Goal: Task Accomplishment & Management: Use online tool/utility

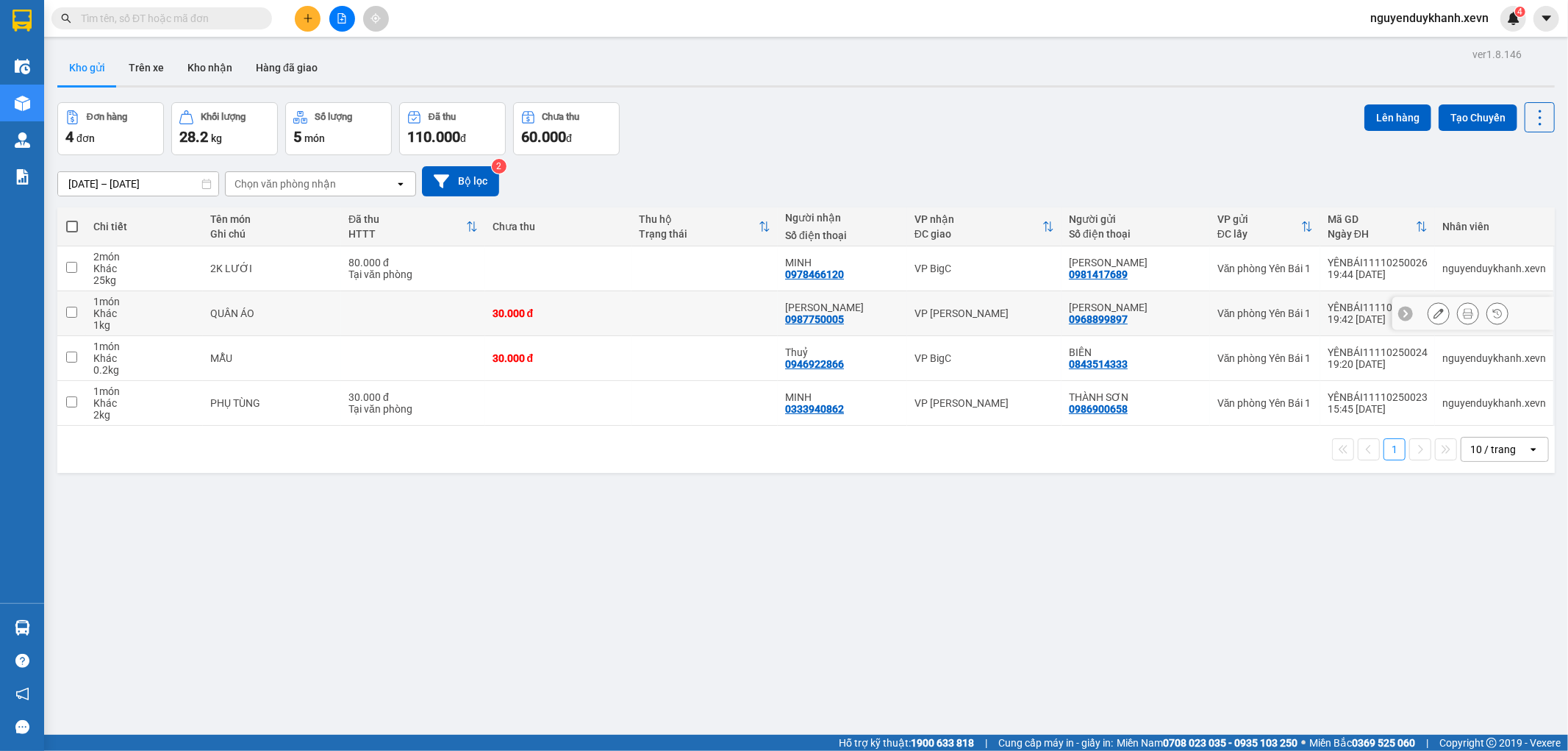
click at [403, 319] on td at bounding box center [413, 313] width 144 height 45
checkbox input "true"
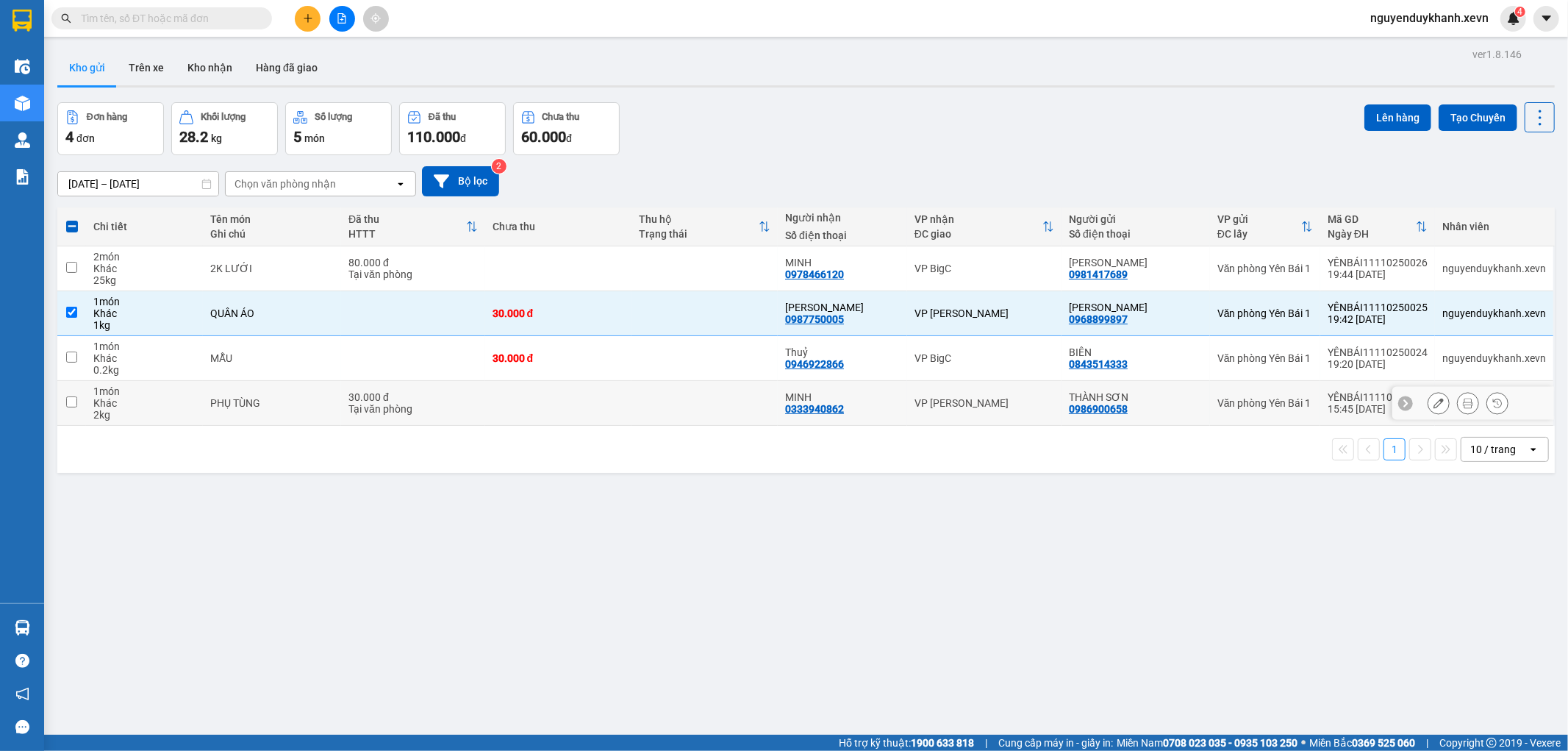
click at [551, 409] on td at bounding box center [558, 403] width 146 height 45
checkbox input "true"
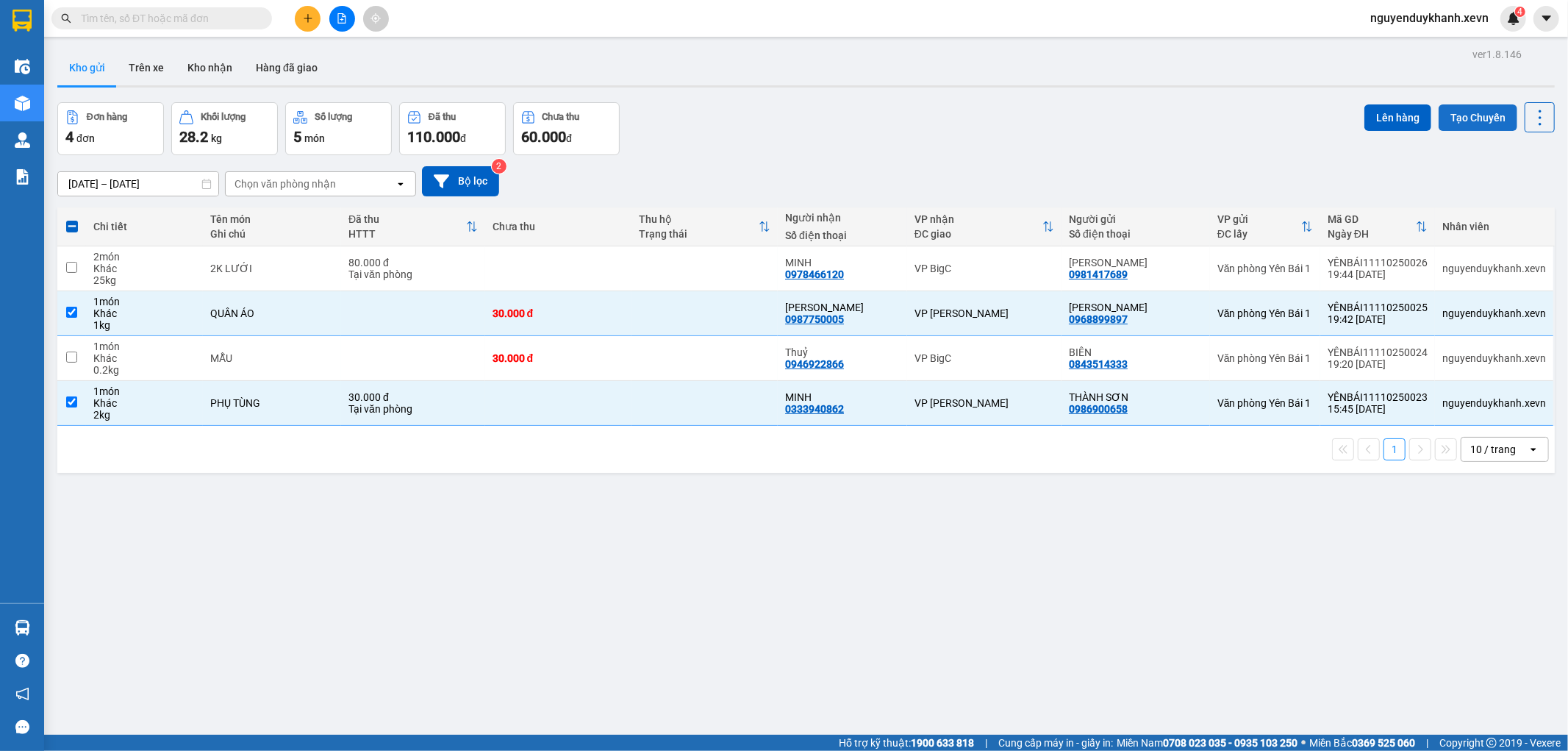
click at [1480, 122] on button "Tạo Chuyến" at bounding box center [1478, 117] width 79 height 27
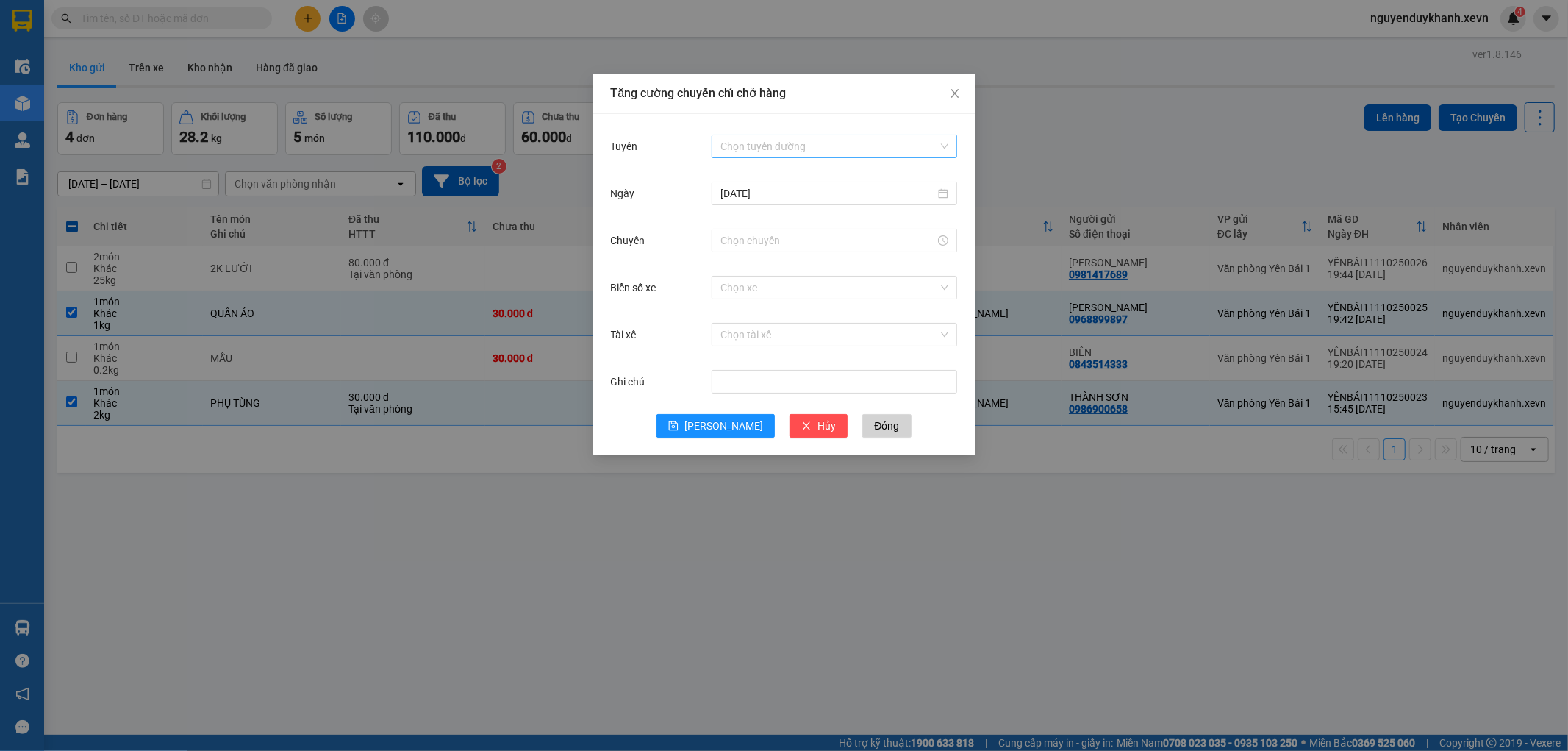
click at [828, 144] on input "Tuyến" at bounding box center [829, 145] width 218 height 22
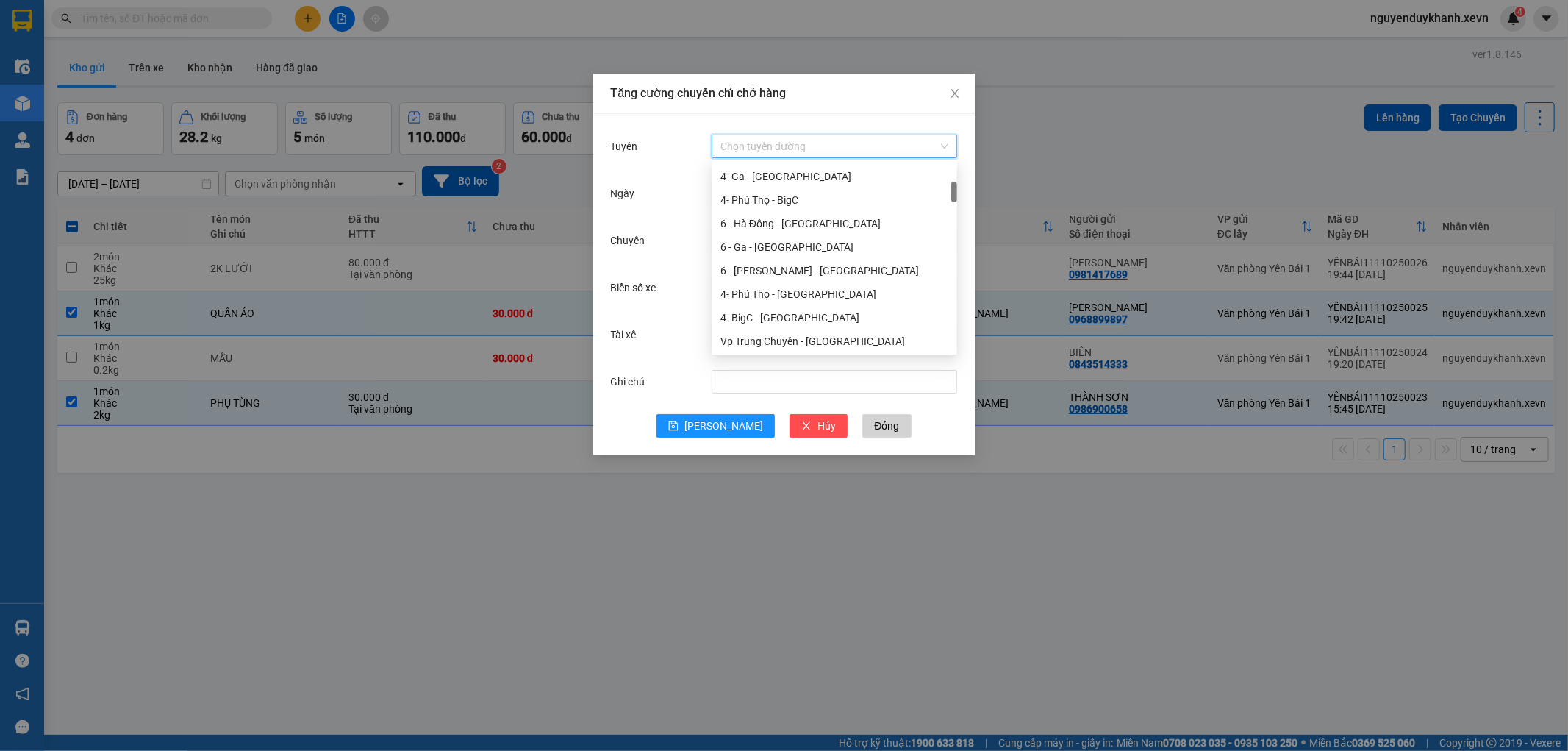
scroll to position [163, 0]
click at [771, 269] on div "6 - [PERSON_NAME] - [GEOGRAPHIC_DATA]" at bounding box center [834, 271] width 228 height 16
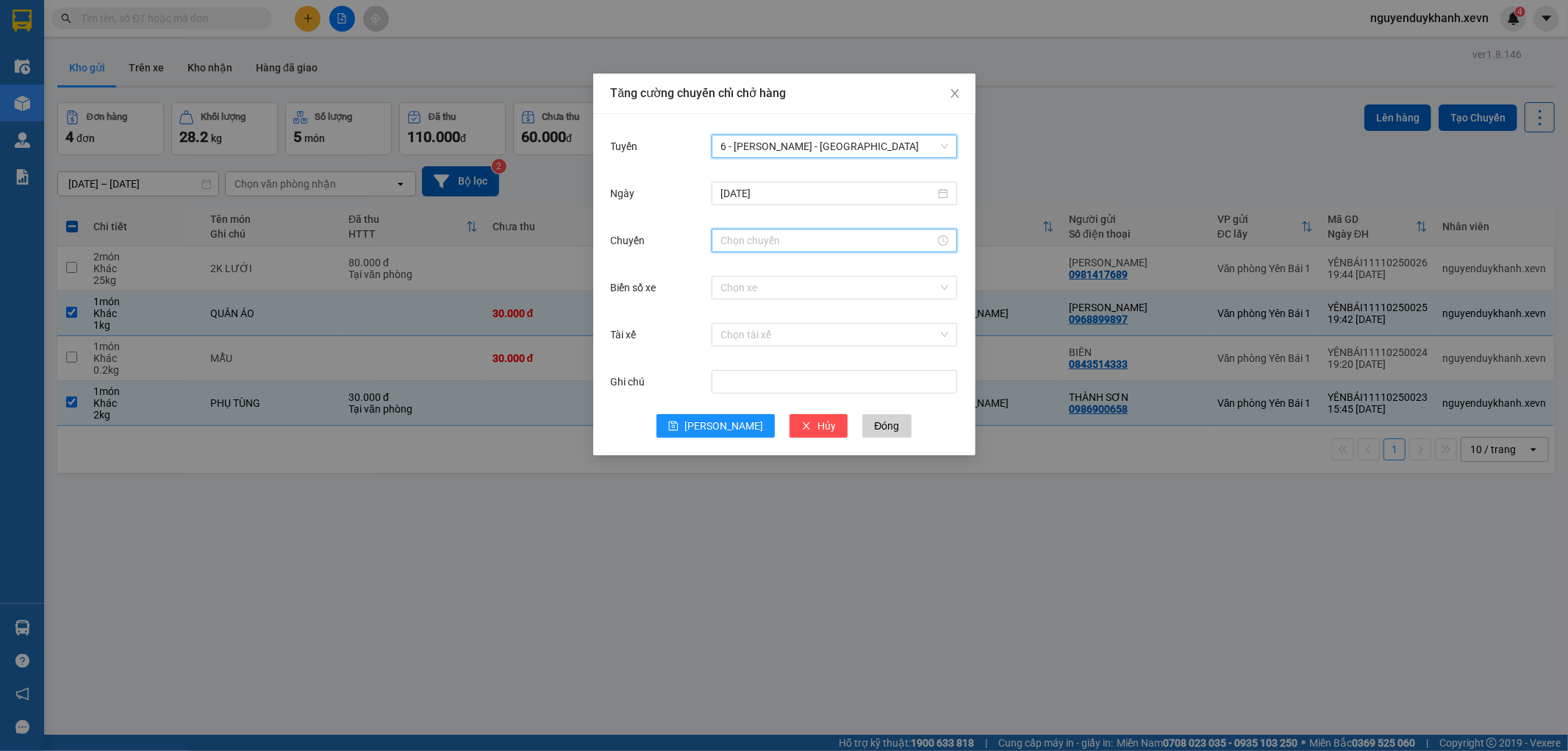
click at [752, 245] on input "Chuyến" at bounding box center [827, 241] width 215 height 16
click at [733, 361] on div "06" at bounding box center [732, 365] width 41 height 20
type input "06:00"
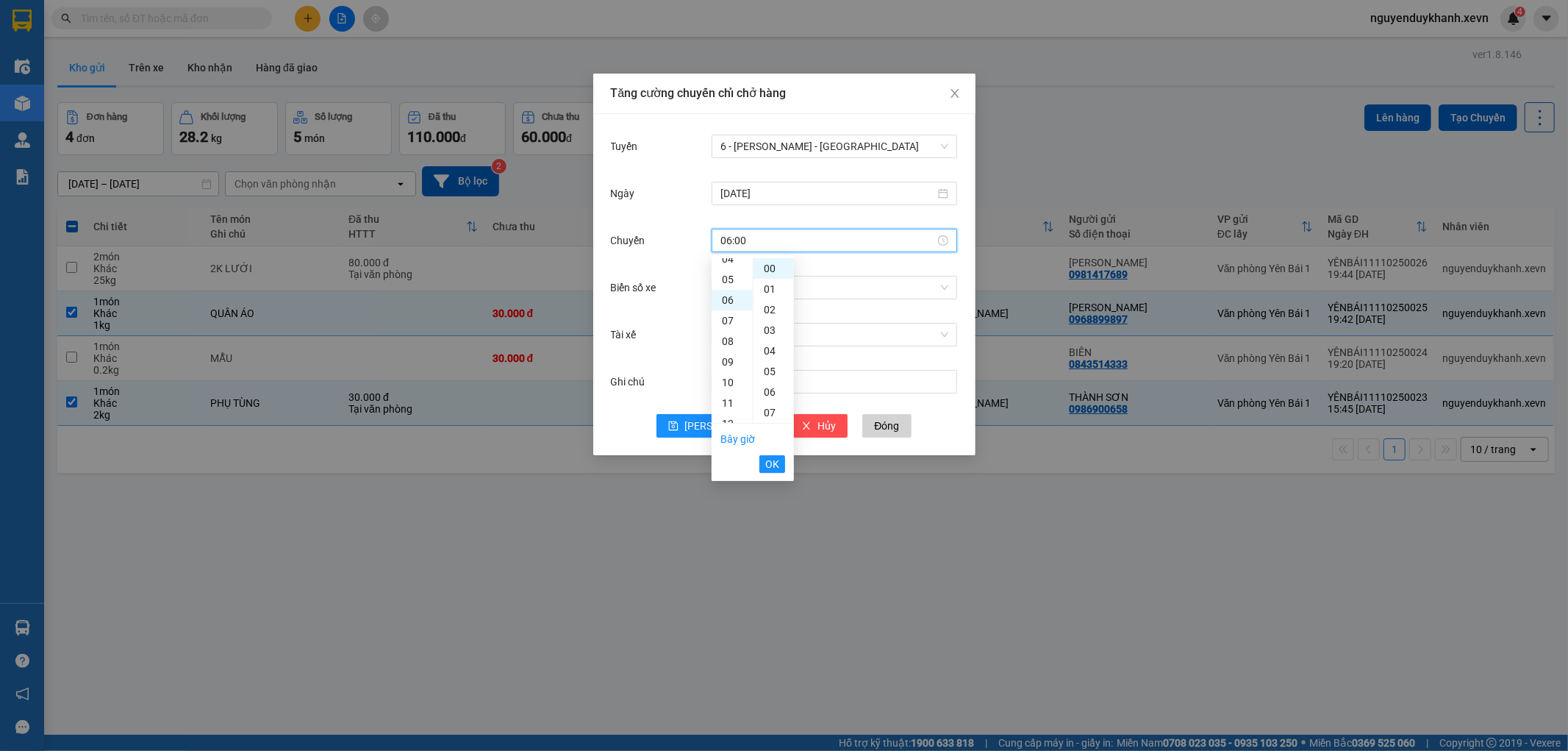
scroll to position [123, 0]
click at [773, 464] on span "OK" at bounding box center [772, 464] width 14 height 16
click at [751, 291] on input "Biển số xe" at bounding box center [829, 287] width 218 height 22
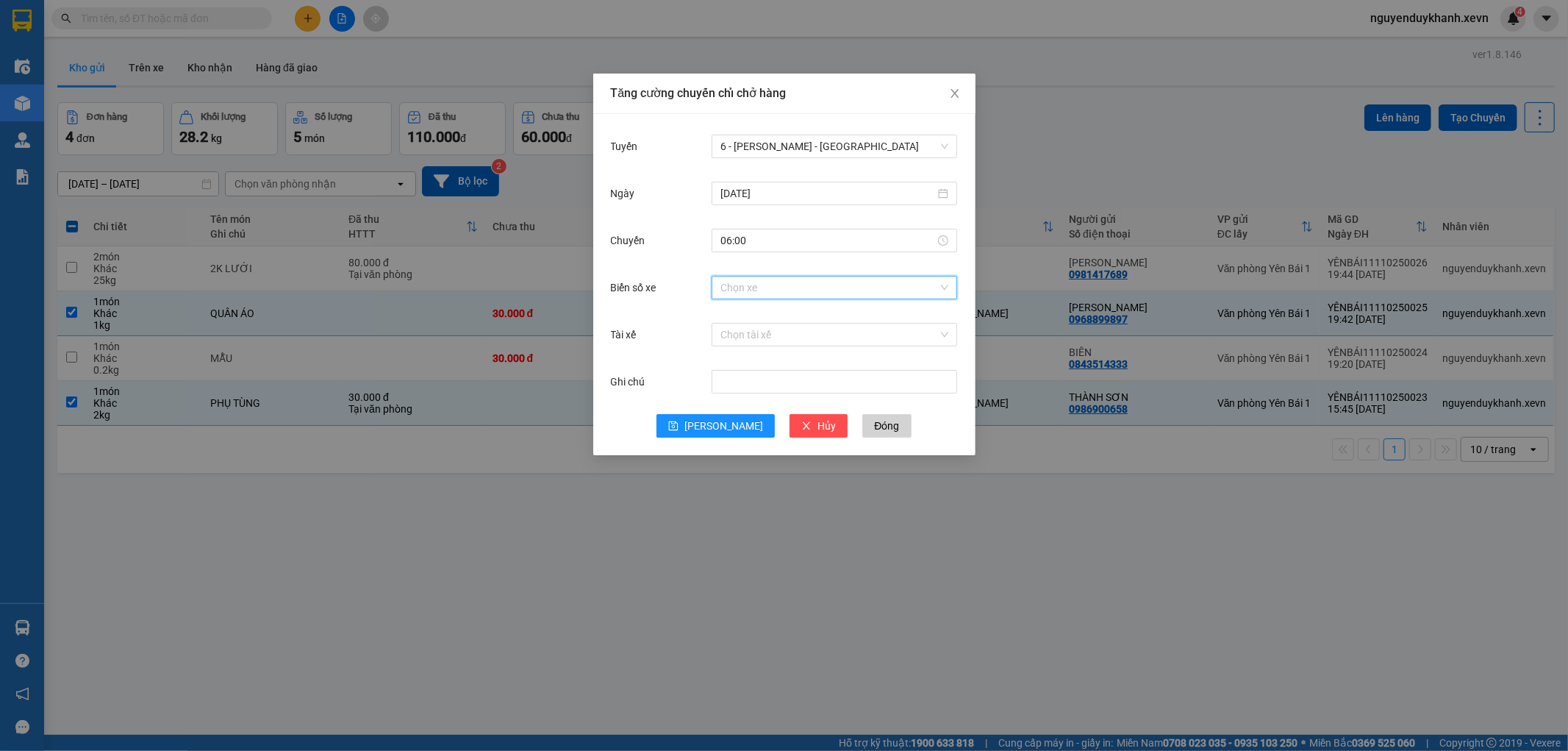
click at [728, 282] on input "Biển số xe" at bounding box center [829, 287] width 218 height 22
type input "4.29"
click at [772, 316] on div "29K-064.29" at bounding box center [834, 316] width 228 height 16
click at [756, 342] on input "Tài xế" at bounding box center [829, 334] width 218 height 22
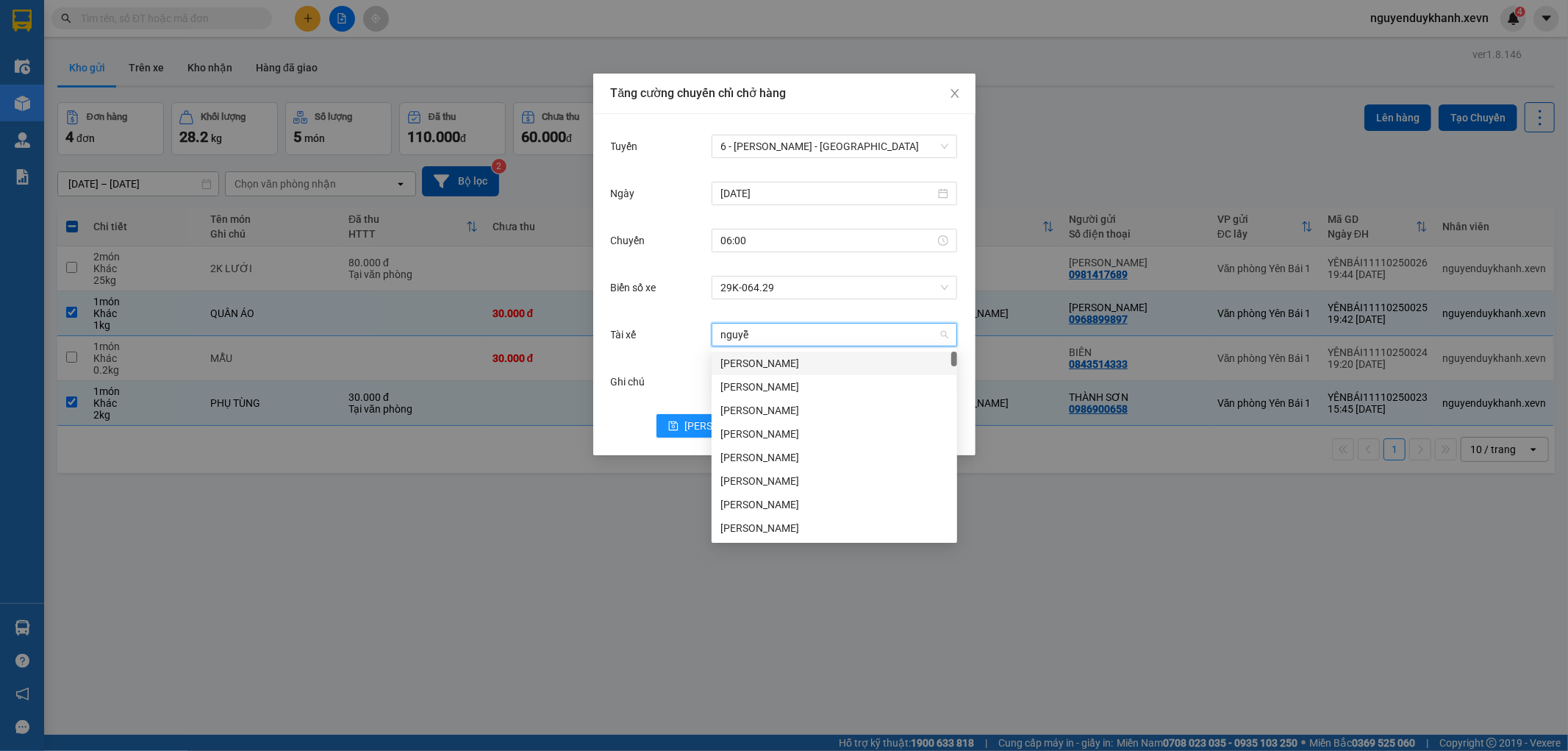
type input "nguyễ"
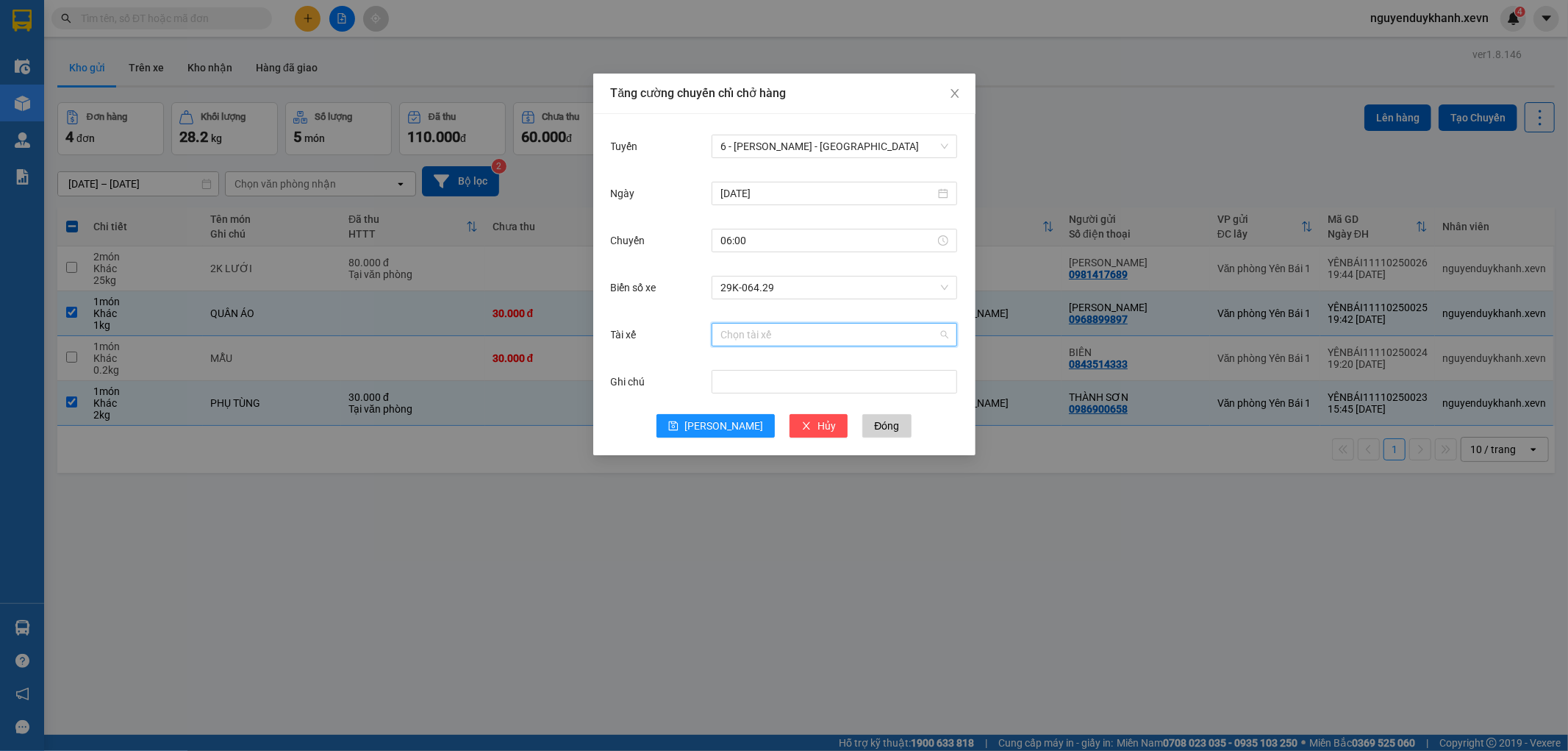
click at [767, 336] on input "Tài xế" at bounding box center [829, 334] width 218 height 22
type input "[PERSON_NAME]"
click at [793, 366] on div "[PERSON_NAME]" at bounding box center [834, 363] width 228 height 16
click at [715, 423] on button "[PERSON_NAME]" at bounding box center [716, 425] width 119 height 24
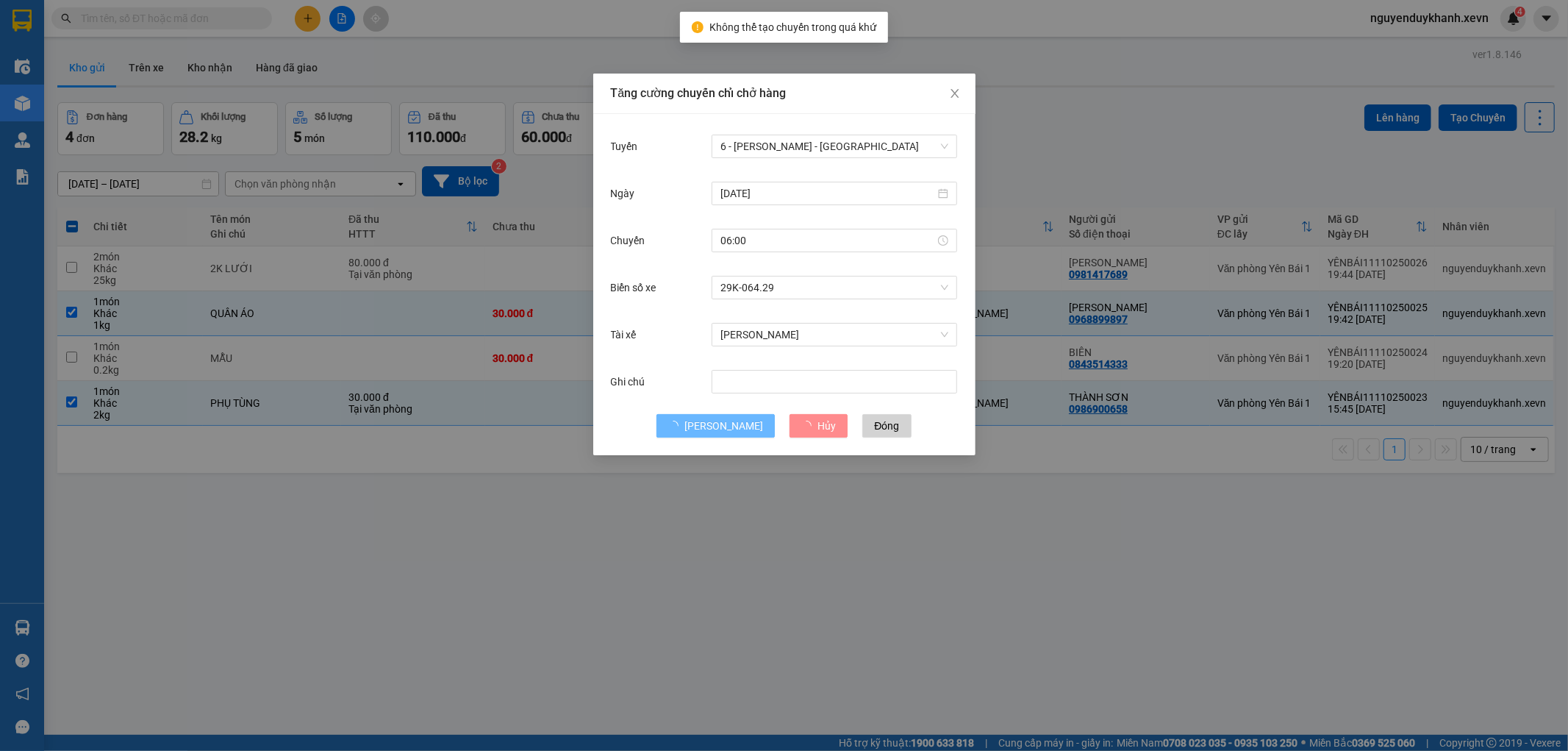
click at [1186, 571] on div "Tăng cường chuyến chỉ chở hàng Tuyến 6 - [GEOGRAPHIC_DATA] - [GEOGRAPHIC_DATA] …" at bounding box center [784, 376] width 1568 height 751
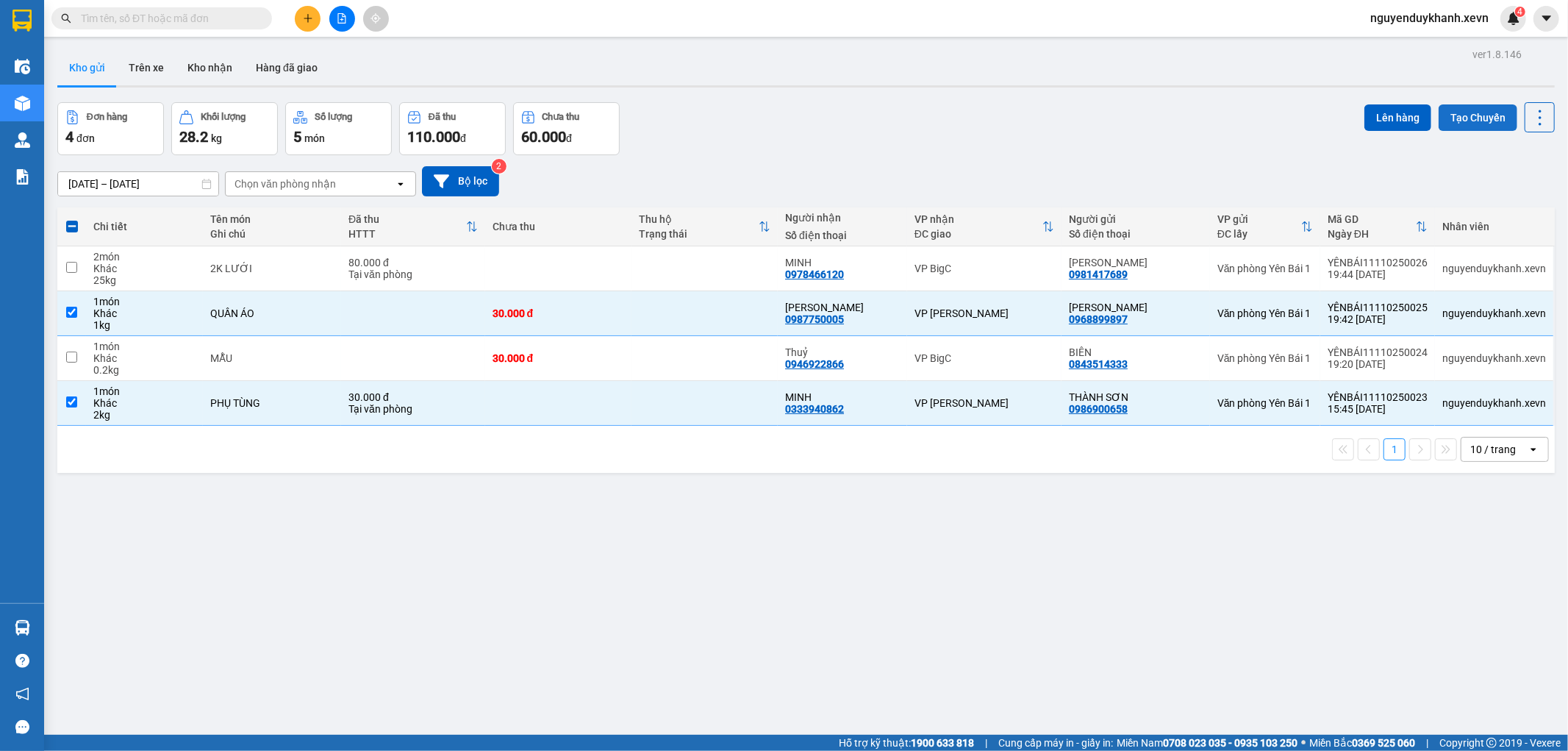
click at [1459, 119] on button "Tạo Chuyến" at bounding box center [1478, 117] width 79 height 27
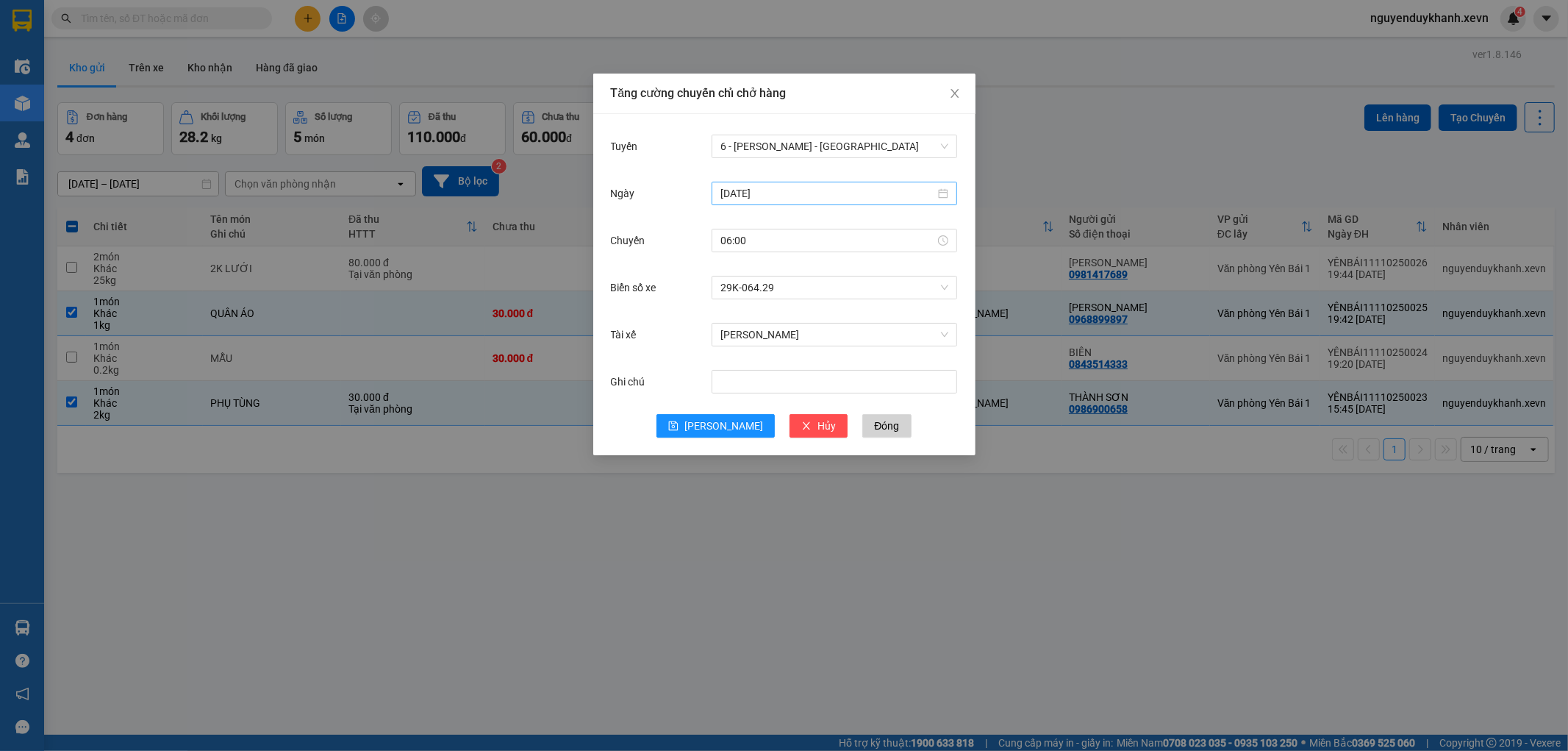
click at [853, 189] on input "[DATE]" at bounding box center [827, 193] width 215 height 16
type input "[DATE]"
click at [732, 320] on div "12" at bounding box center [734, 323] width 18 height 18
click at [714, 428] on button "[PERSON_NAME]" at bounding box center [716, 425] width 119 height 24
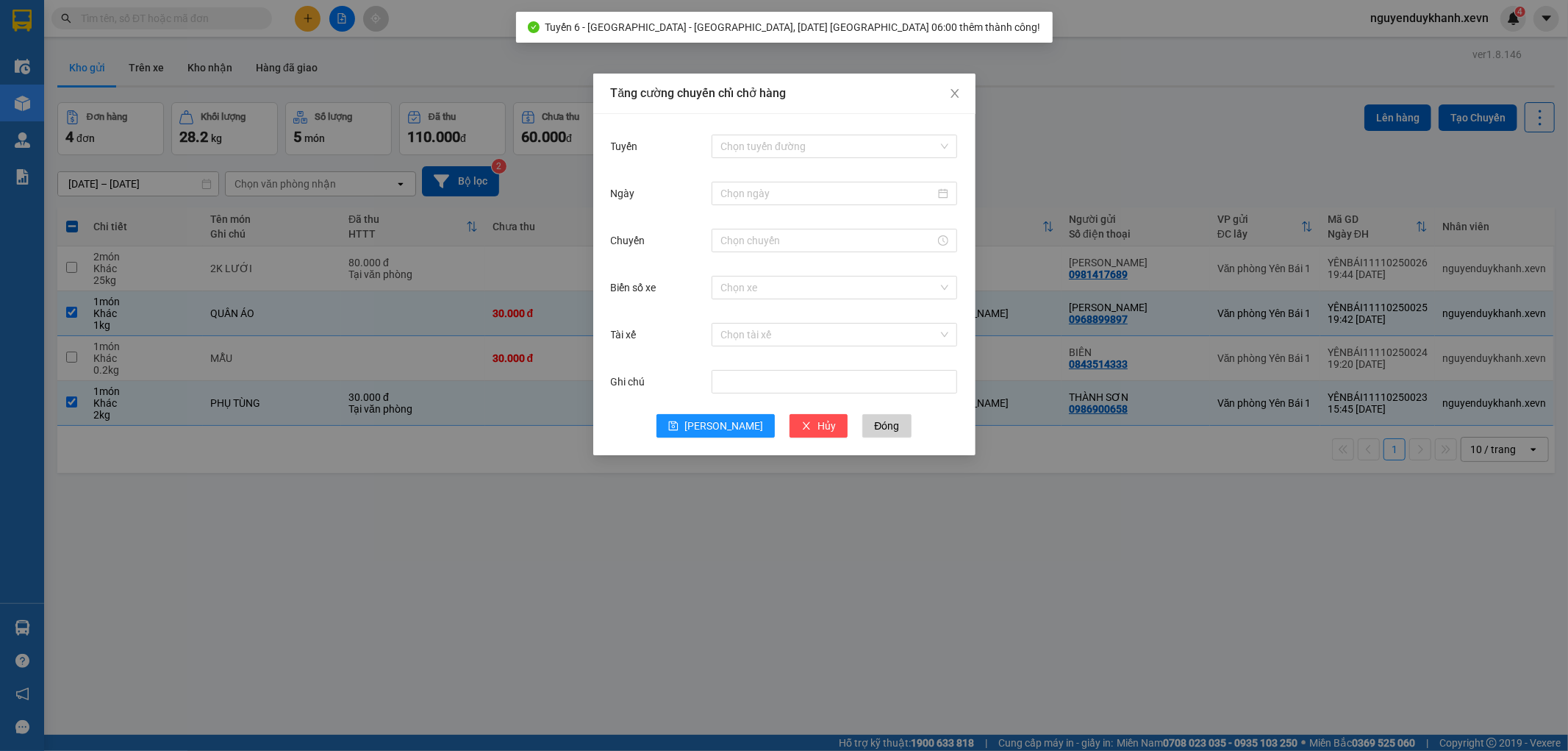
click at [1042, 523] on div "Tăng cường chuyến chỉ chở hàng Tuyến Chọn tuyến đường Ngày Chuyến Biển số xe Ch…" at bounding box center [784, 376] width 1568 height 751
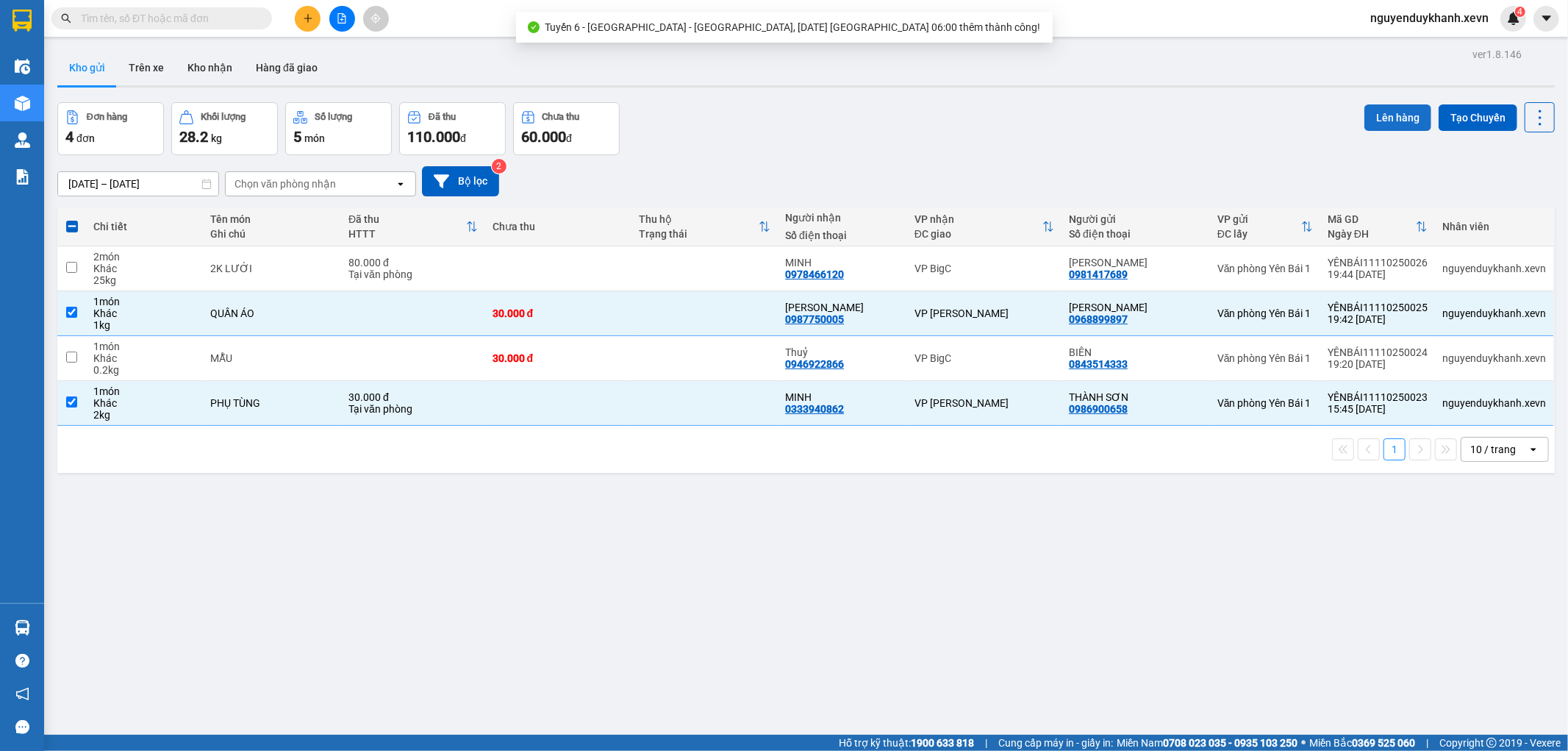
click at [1384, 116] on button "Lên hàng" at bounding box center [1398, 117] width 67 height 27
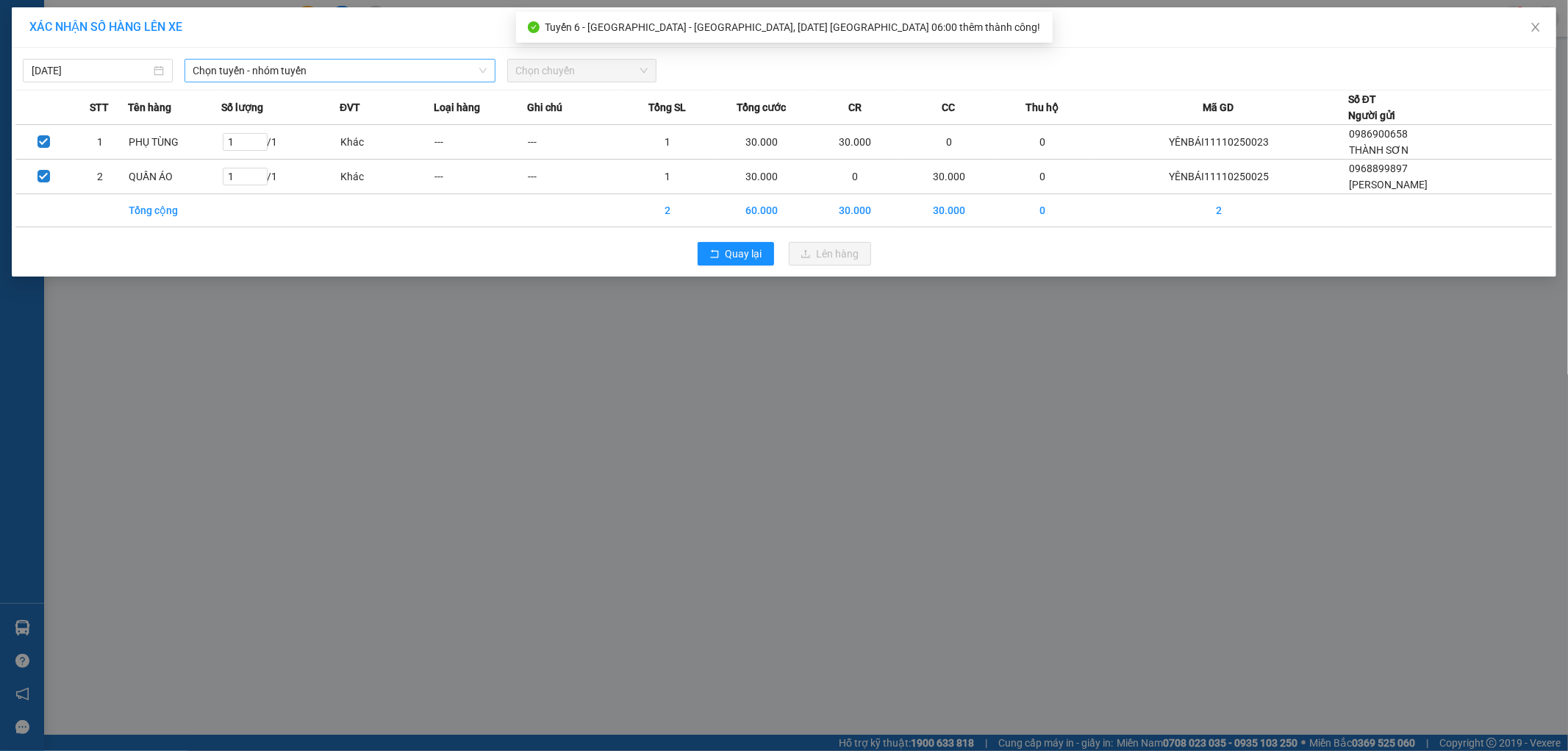
click at [333, 70] on span "Chọn tuyến - nhóm tuyến" at bounding box center [340, 70] width 293 height 22
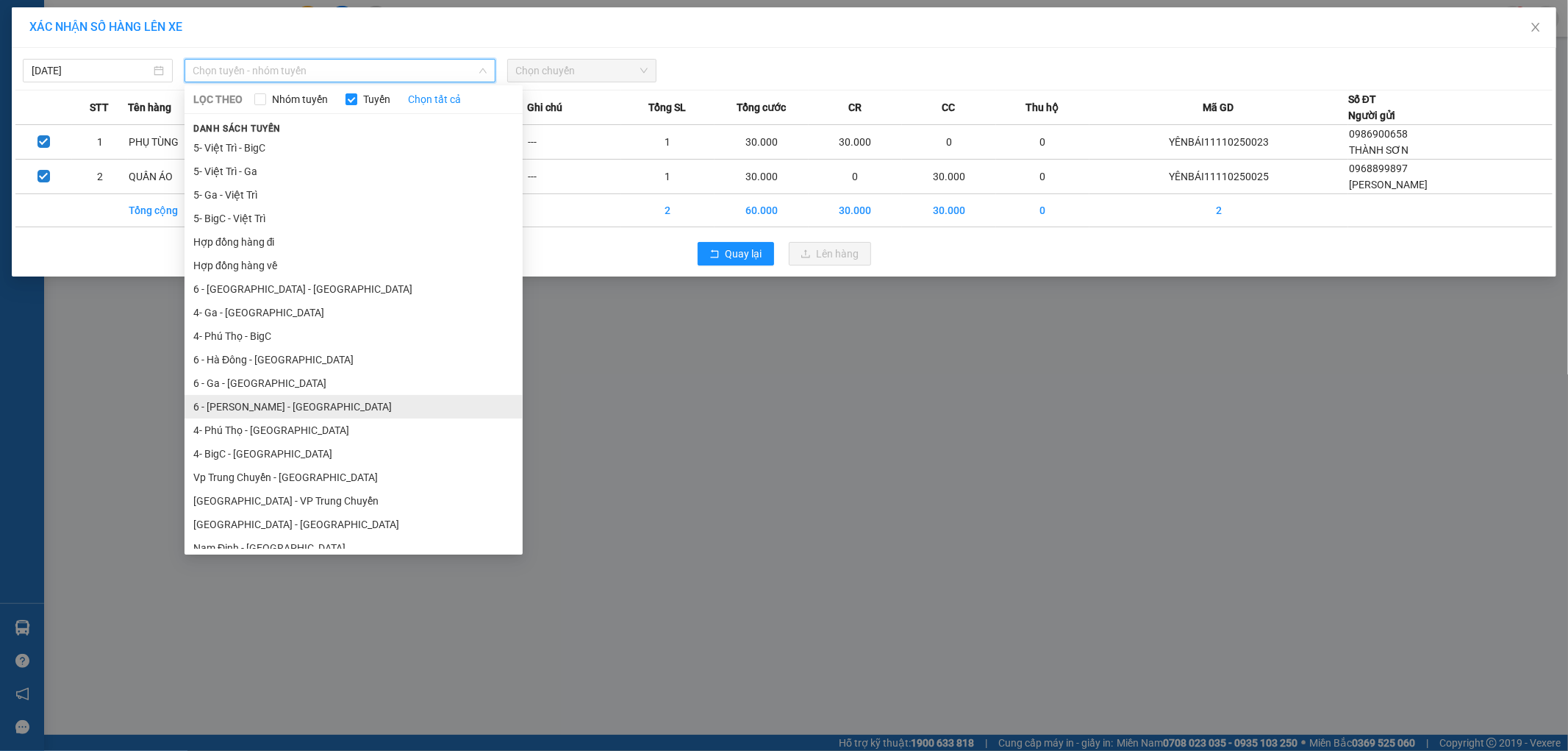
click at [256, 403] on li "6 - [PERSON_NAME] - [GEOGRAPHIC_DATA]" at bounding box center [354, 406] width 338 height 24
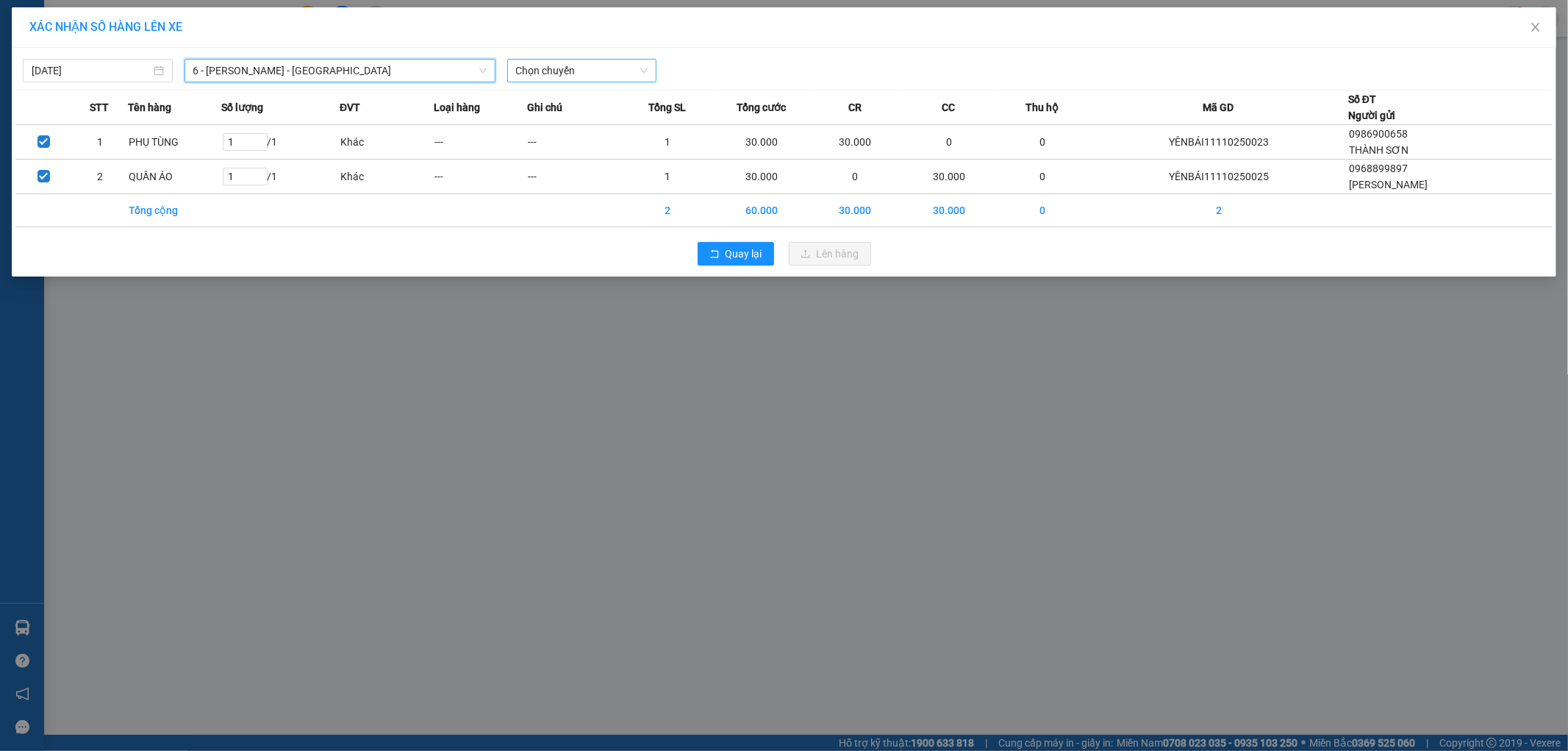
click at [593, 63] on span "Chọn chuyến" at bounding box center [582, 70] width 132 height 22
click at [593, 119] on div "06:00 (TC) - 29K-064.29" at bounding box center [573, 124] width 115 height 16
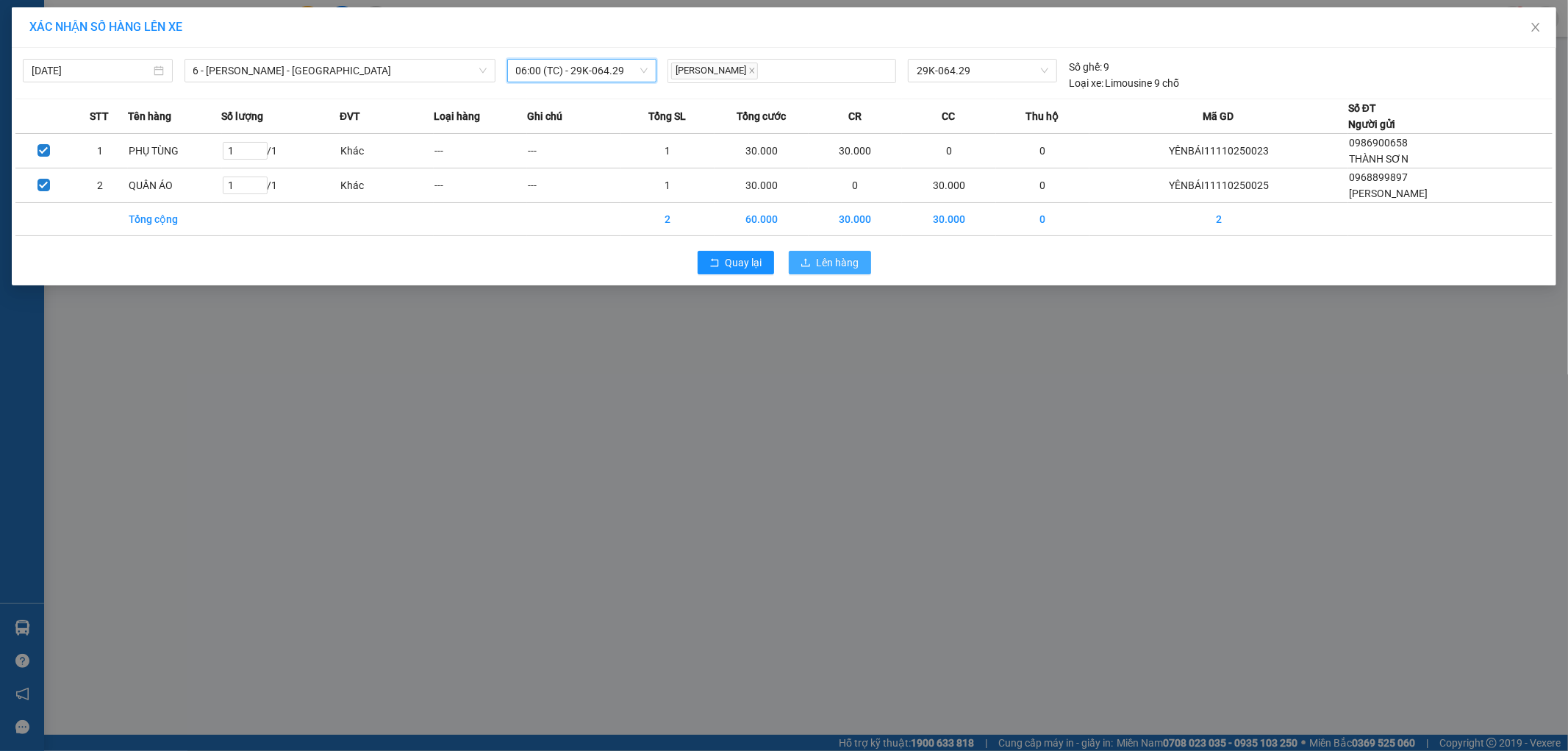
click at [842, 267] on span "Lên hàng" at bounding box center [838, 263] width 42 height 16
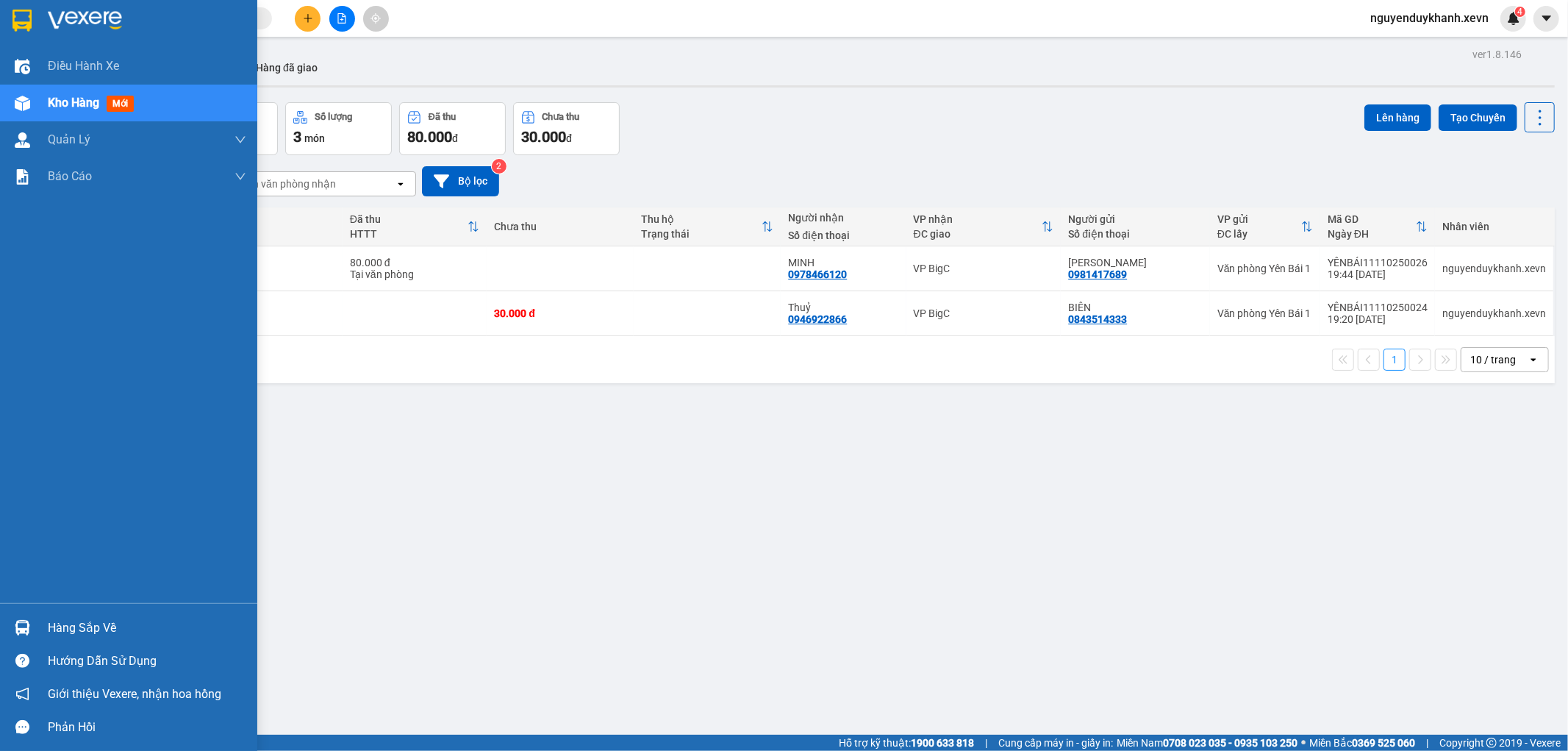
click at [89, 638] on div "Hàng sắp về" at bounding box center [128, 627] width 258 height 33
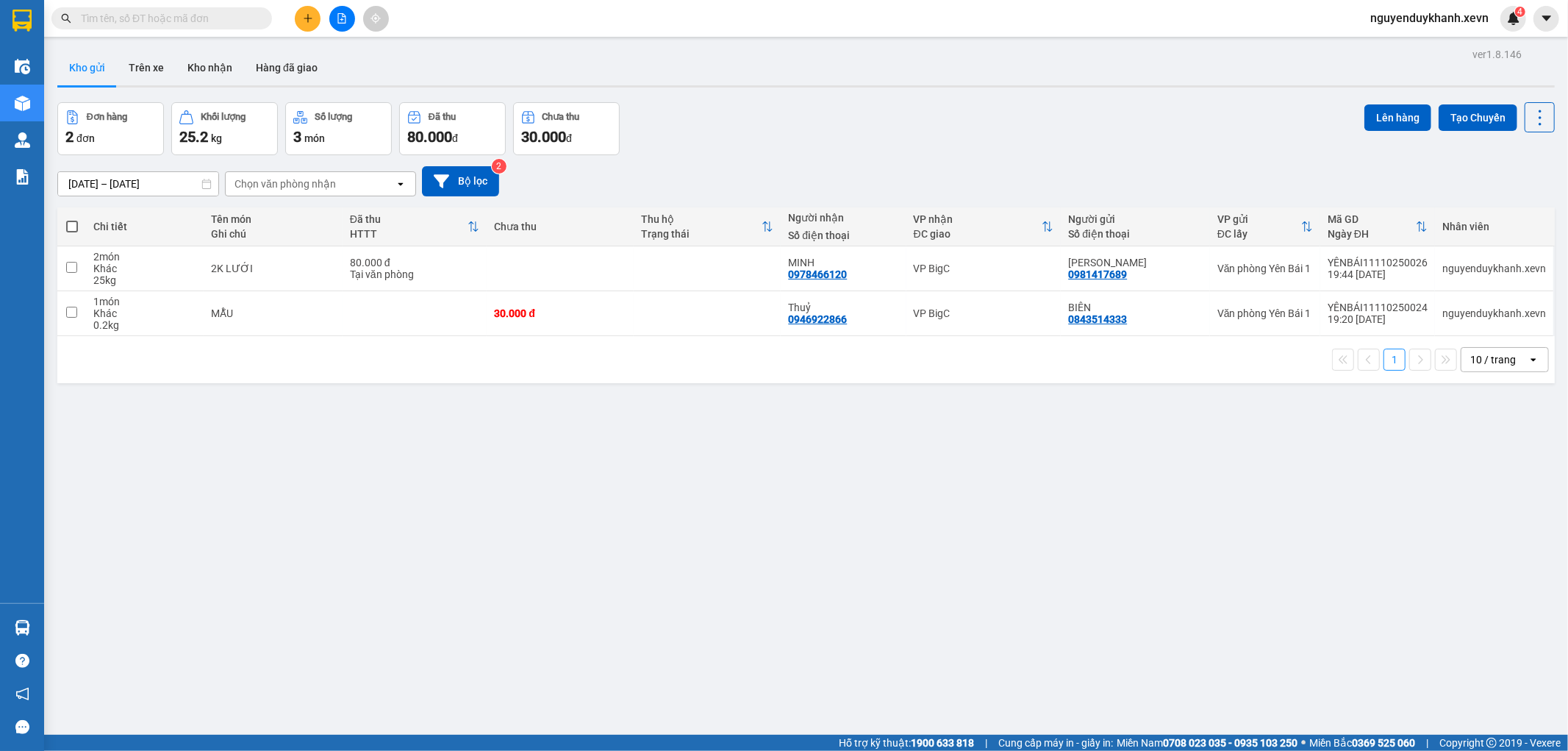
click at [556, 428] on section "Kết quả tìm kiếm ( 0 ) Bộ lọc No Data nguyenduykhanh.xevn 4 Điều hành xe Kho hà…" at bounding box center [784, 376] width 1568 height 751
